Goal: Task Accomplishment & Management: Use online tool/utility

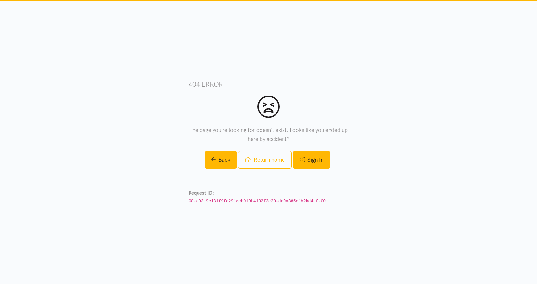
click at [317, 165] on link "Sign In" at bounding box center [311, 160] width 37 height 18
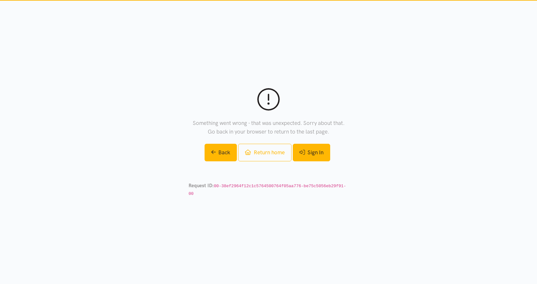
click at [313, 155] on link "Sign In" at bounding box center [311, 153] width 37 height 18
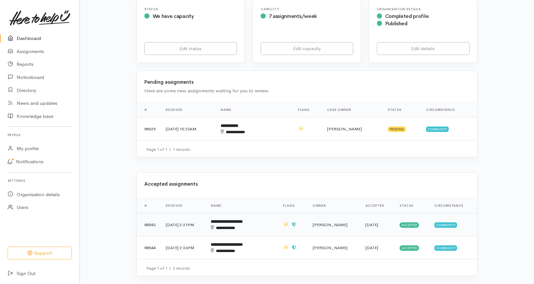
scroll to position [160, 0]
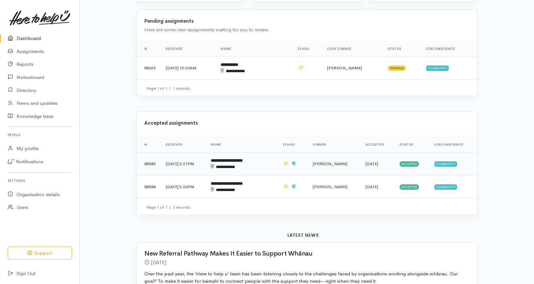
click at [246, 157] on td "**********" at bounding box center [242, 163] width 72 height 23
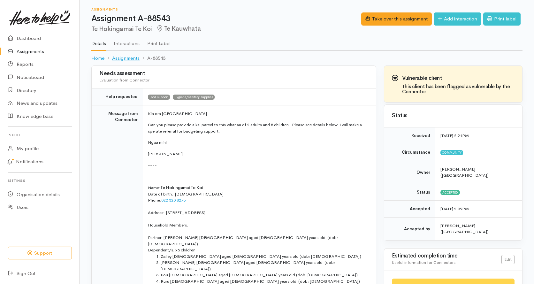
click at [130, 55] on link "Assignments" at bounding box center [125, 58] width 27 height 7
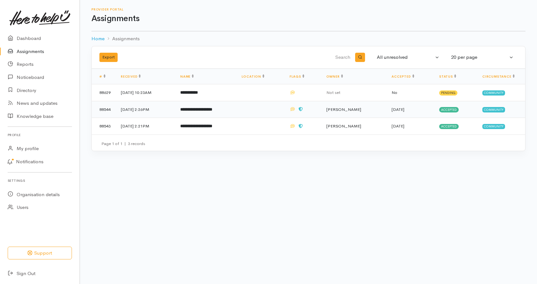
click at [452, 106] on td "Accepted" at bounding box center [455, 109] width 43 height 17
click at [198, 91] on b "**********" at bounding box center [189, 92] width 18 height 4
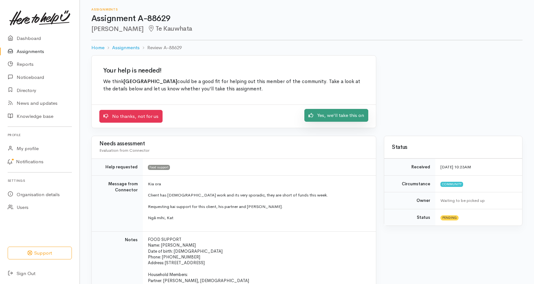
click at [326, 111] on link "Yes, we'll take this on" at bounding box center [337, 115] width 64 height 13
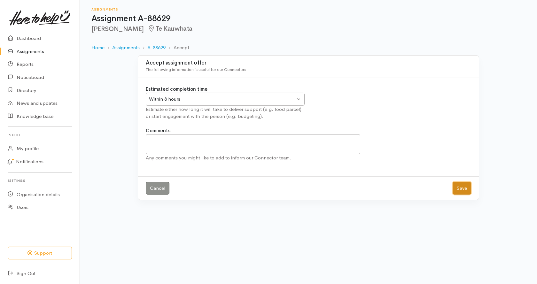
click at [464, 186] on button "Save" at bounding box center [462, 188] width 19 height 13
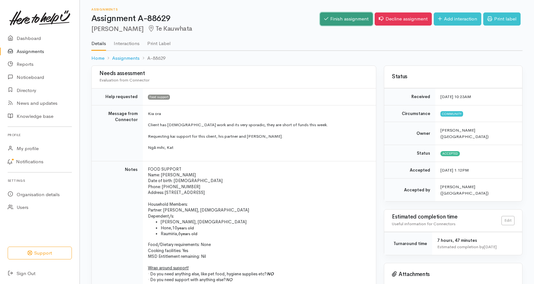
click at [343, 19] on link "Finish assignment" at bounding box center [346, 18] width 53 height 13
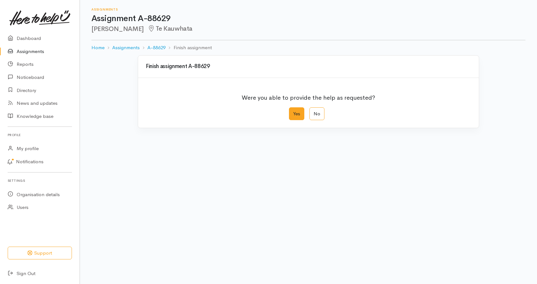
click at [301, 118] on label "Yes" at bounding box center [296, 113] width 15 height 13
click at [293, 112] on input "Yes" at bounding box center [291, 109] width 4 height 4
radio input "true"
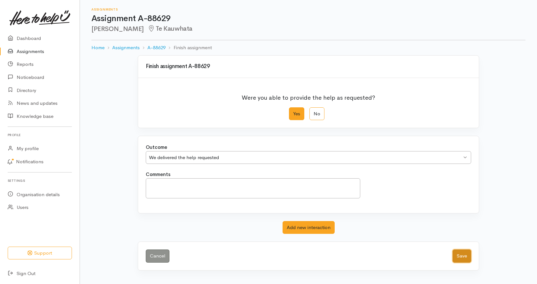
click at [463, 256] on button "Save" at bounding box center [462, 256] width 19 height 13
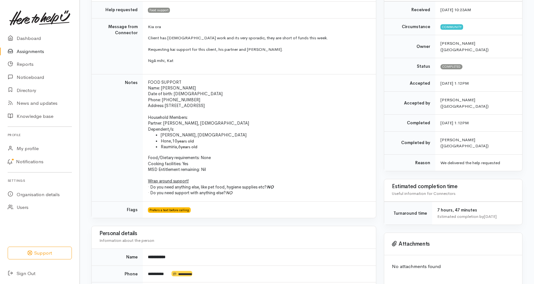
scroll to position [55, 0]
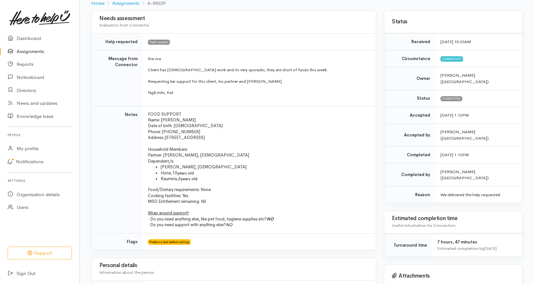
drag, startPoint x: 388, startPoint y: 199, endPoint x: 329, endPoint y: 193, distance: 58.5
click at [329, 193] on p "Cooking facilities: Yes" at bounding box center [258, 196] width 221 height 6
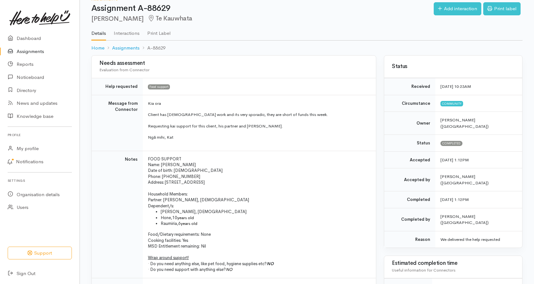
scroll to position [0, 0]
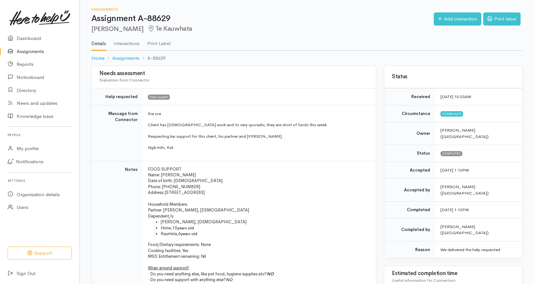
drag, startPoint x: 310, startPoint y: 168, endPoint x: 278, endPoint y: 74, distance: 99.7
click at [278, 74] on h3 "Needs assessment" at bounding box center [233, 74] width 269 height 6
click at [38, 39] on link "Dashboard" at bounding box center [40, 38] width 80 height 13
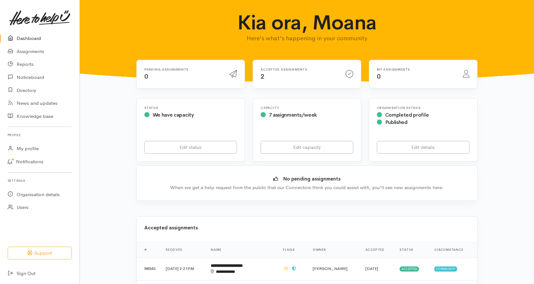
click at [349, 74] on icon at bounding box center [350, 74] width 8 height 8
